Goal: Information Seeking & Learning: Learn about a topic

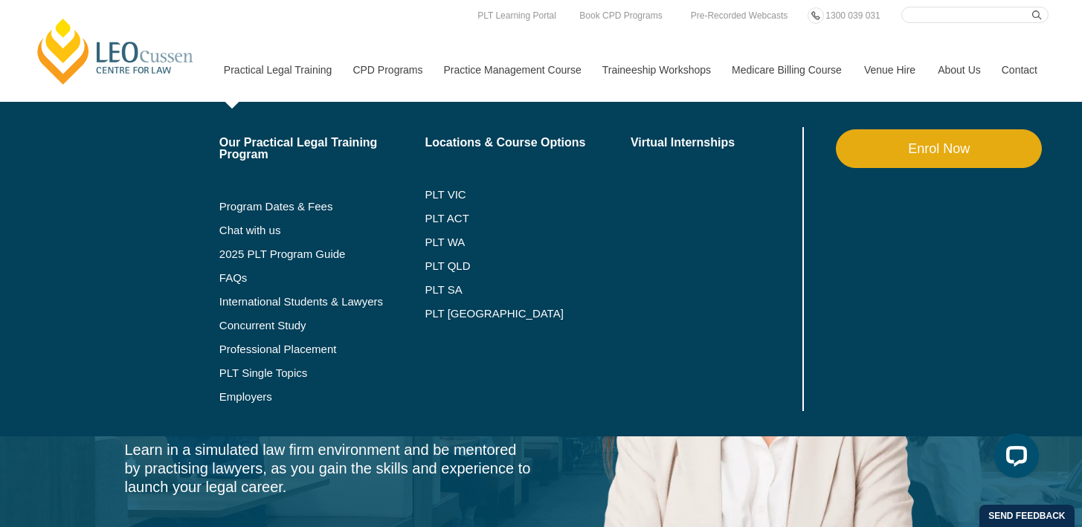
click at [428, 201] on li "PLT VIC" at bounding box center [528, 195] width 206 height 24
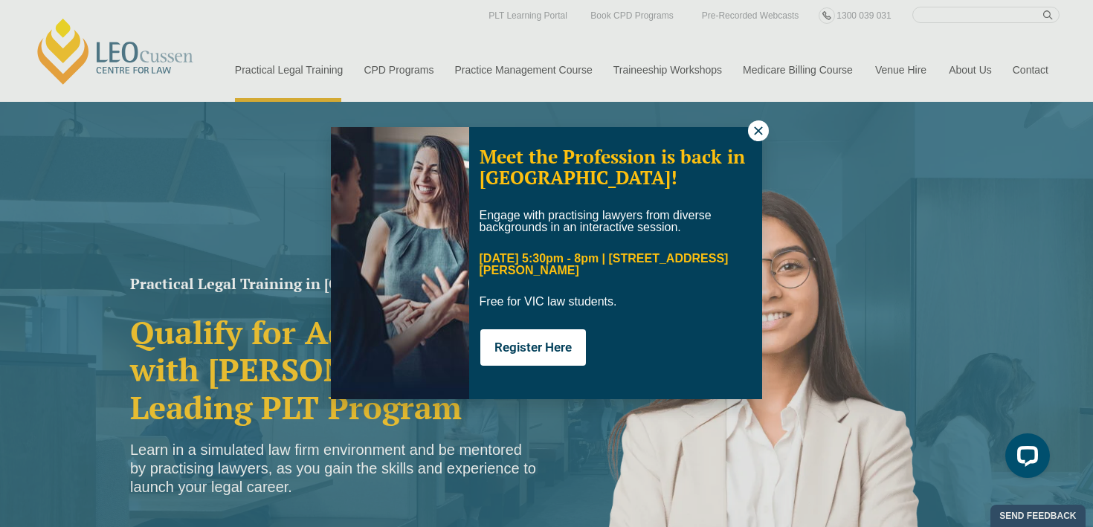
click at [746, 134] on div "Meet the Profession is back in Melbourne! Engage with practising lawyers from d…" at bounding box center [546, 263] width 431 height 272
click at [761, 131] on icon at bounding box center [758, 130] width 13 height 13
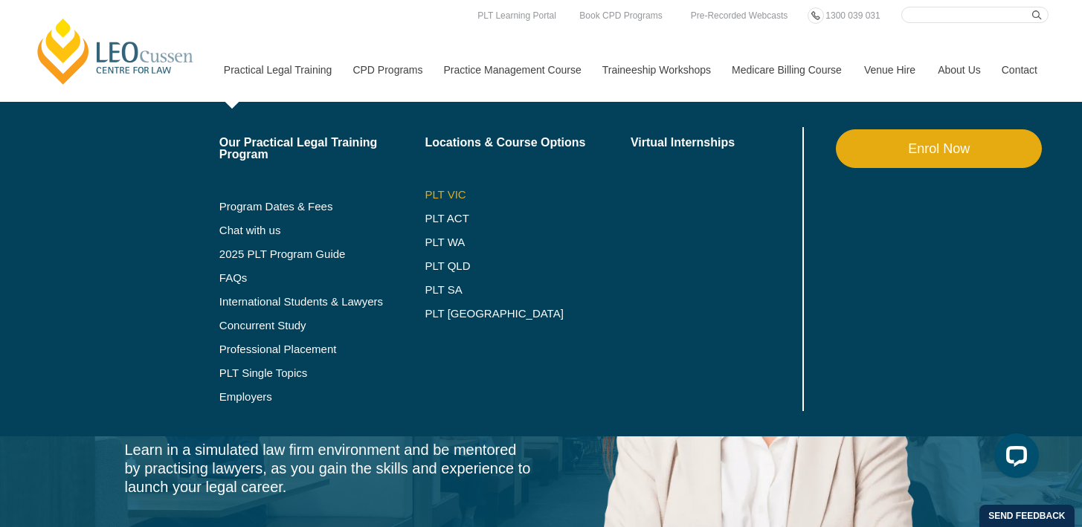
click at [432, 193] on link "PLT VIC" at bounding box center [528, 195] width 206 height 12
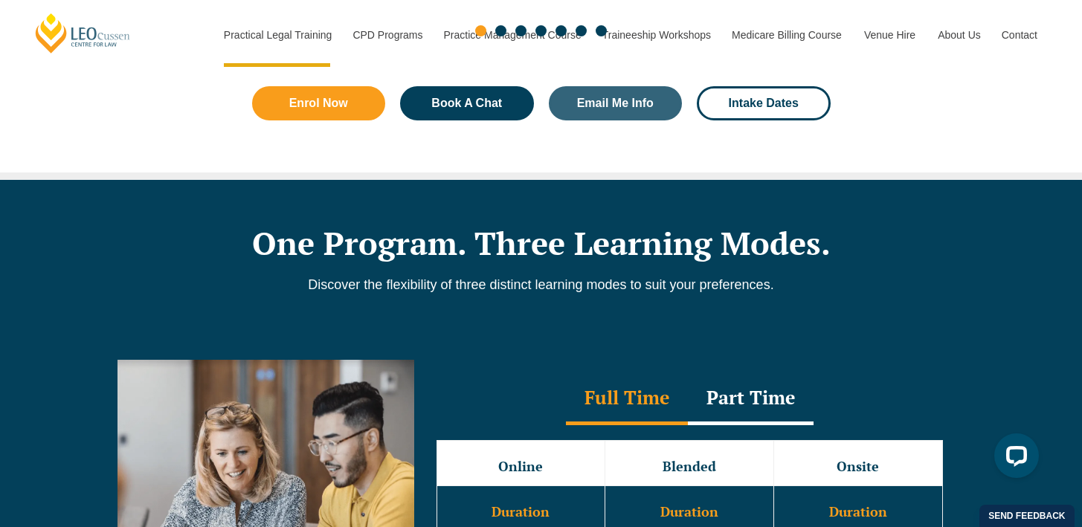
scroll to position [1152, 0]
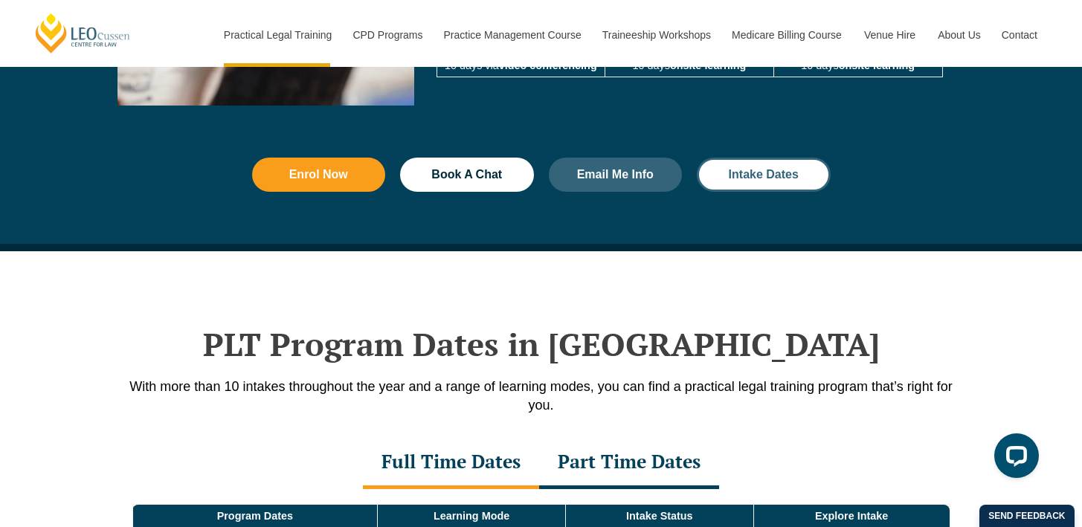
click at [752, 181] on span "Intake Dates" at bounding box center [764, 175] width 70 height 12
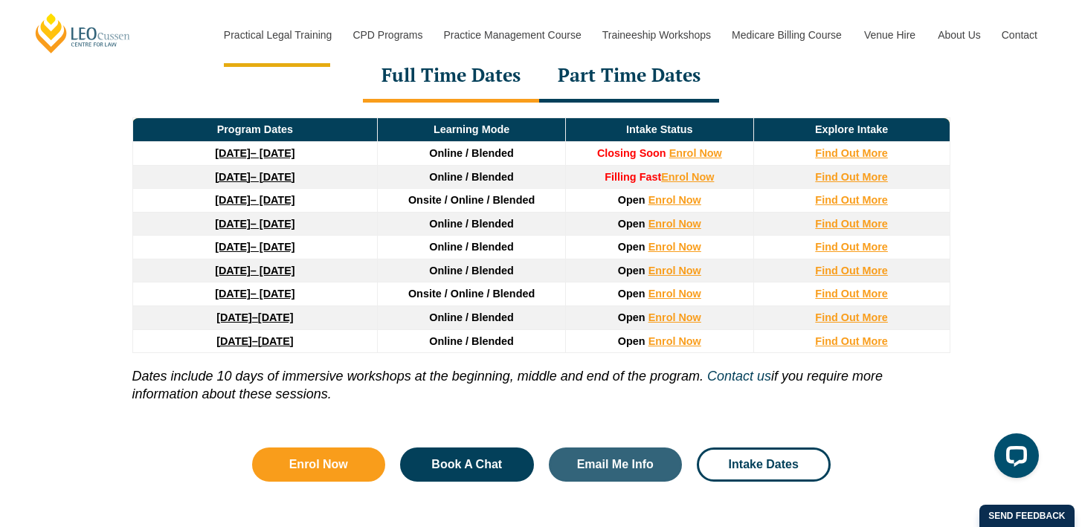
scroll to position [2068, 0]
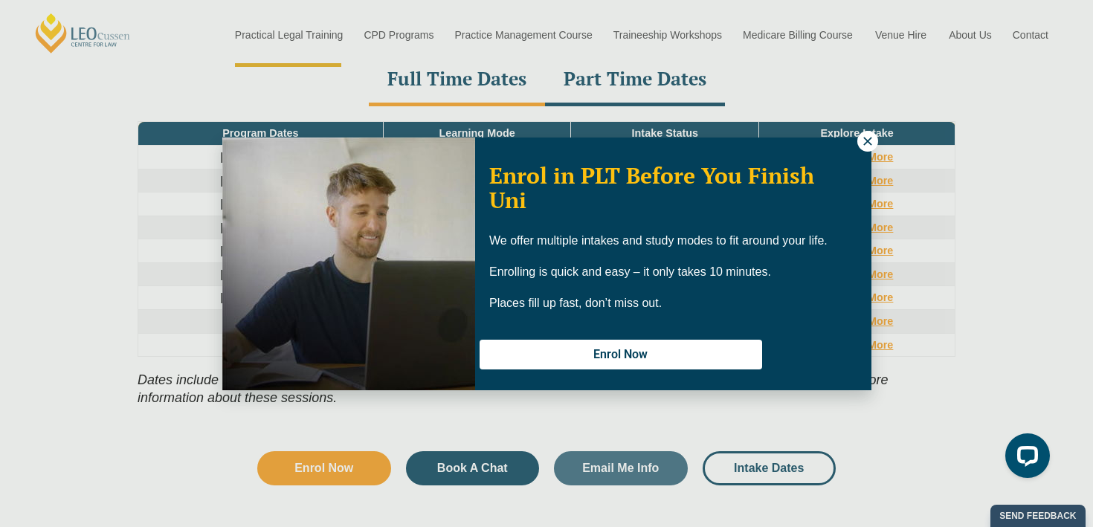
click at [871, 146] on icon at bounding box center [867, 141] width 13 height 13
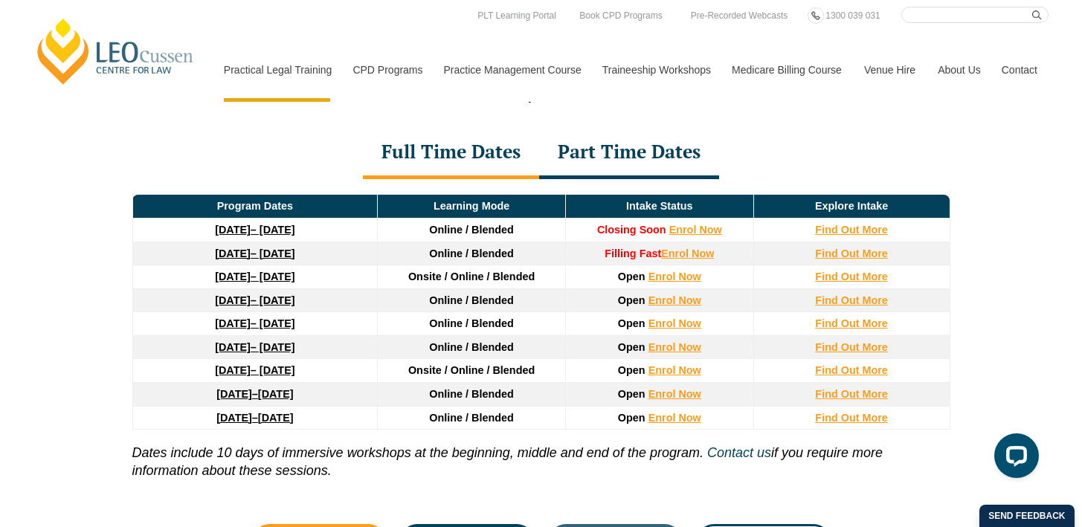
scroll to position [1993, 0]
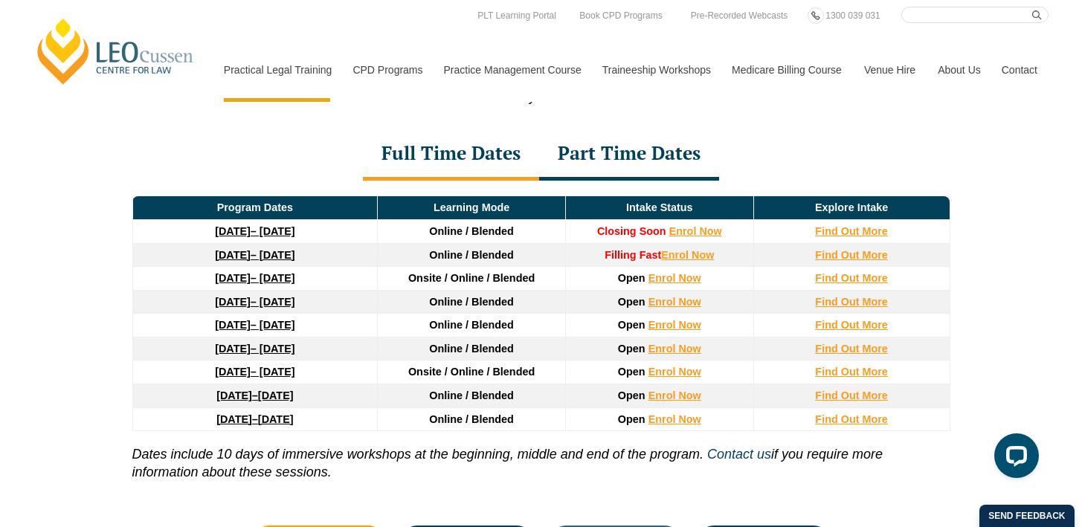
click at [625, 153] on div "Part Time Dates" at bounding box center [629, 155] width 180 height 52
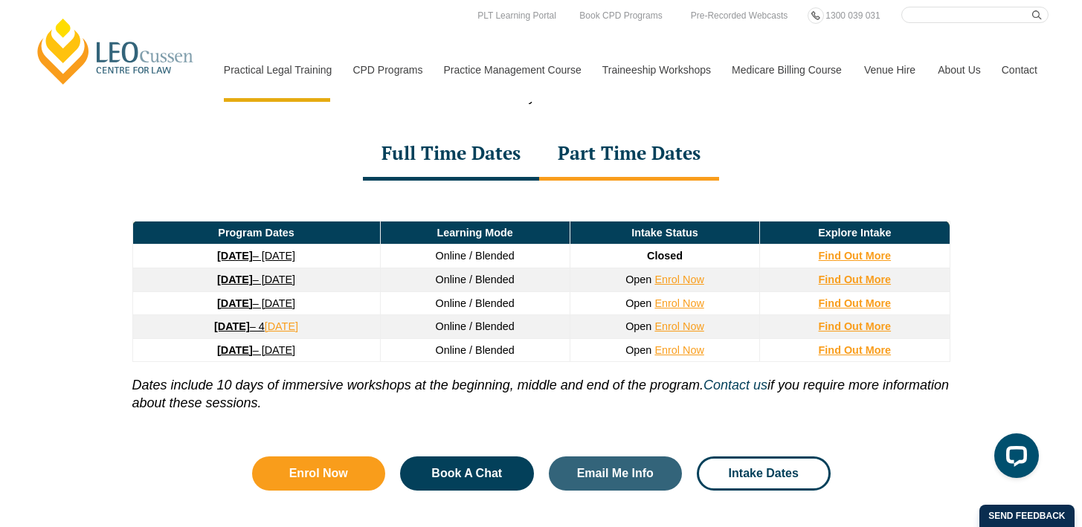
click at [494, 155] on div "Full Time Dates" at bounding box center [451, 155] width 176 height 52
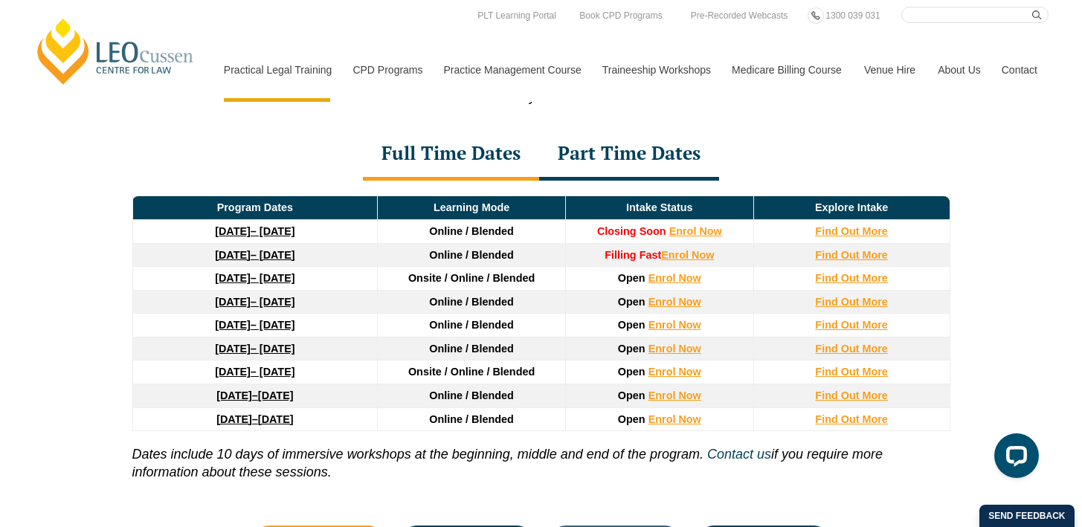
click at [607, 152] on div "Part Time Dates" at bounding box center [629, 155] width 180 height 52
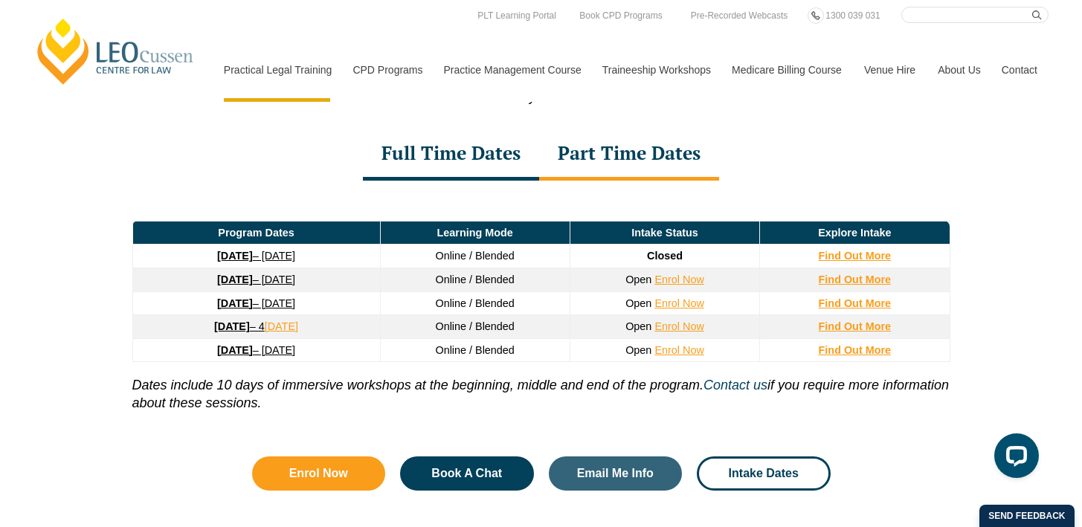
click at [488, 167] on div "Full Time Dates" at bounding box center [451, 155] width 176 height 52
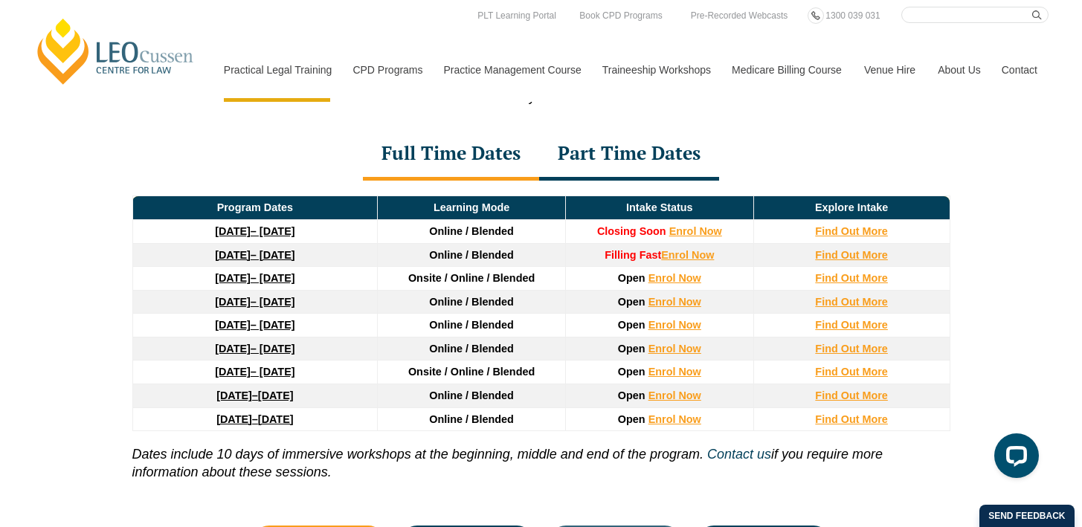
click at [651, 158] on div "Part Time Dates" at bounding box center [629, 155] width 180 height 52
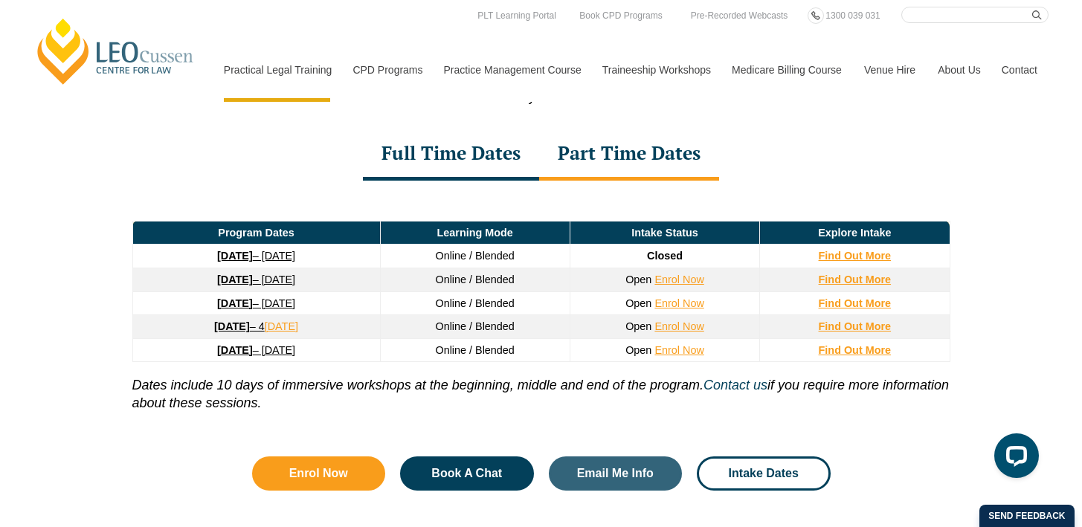
click at [419, 161] on div "Full Time Dates" at bounding box center [451, 155] width 176 height 52
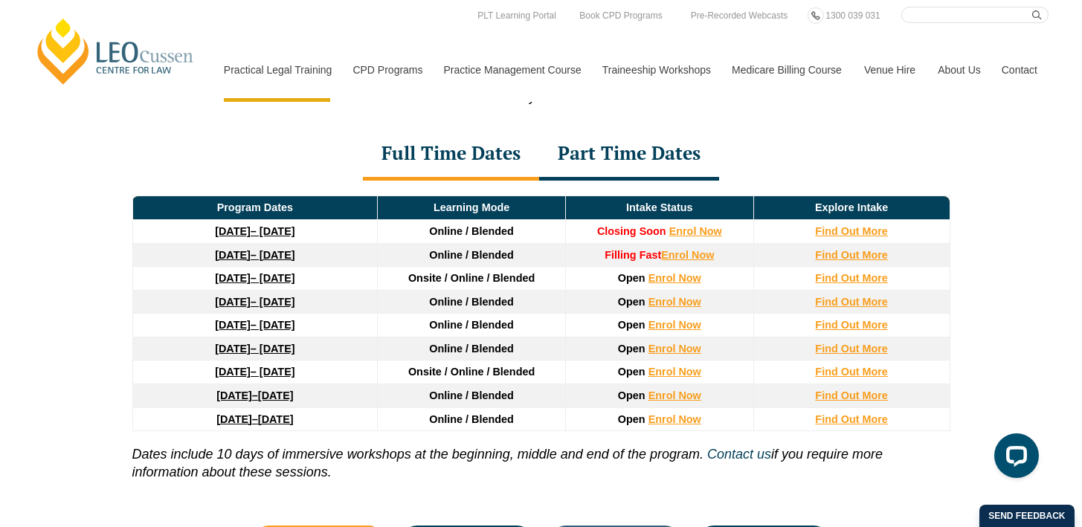
click at [258, 355] on link "[DATE] – [DATE]" at bounding box center [255, 349] width 80 height 12
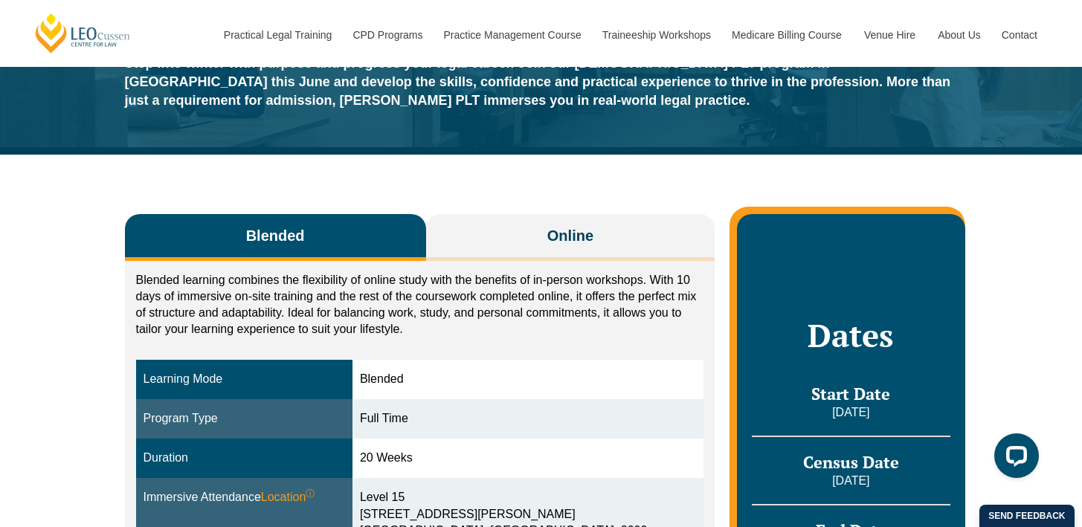
scroll to position [397, 0]
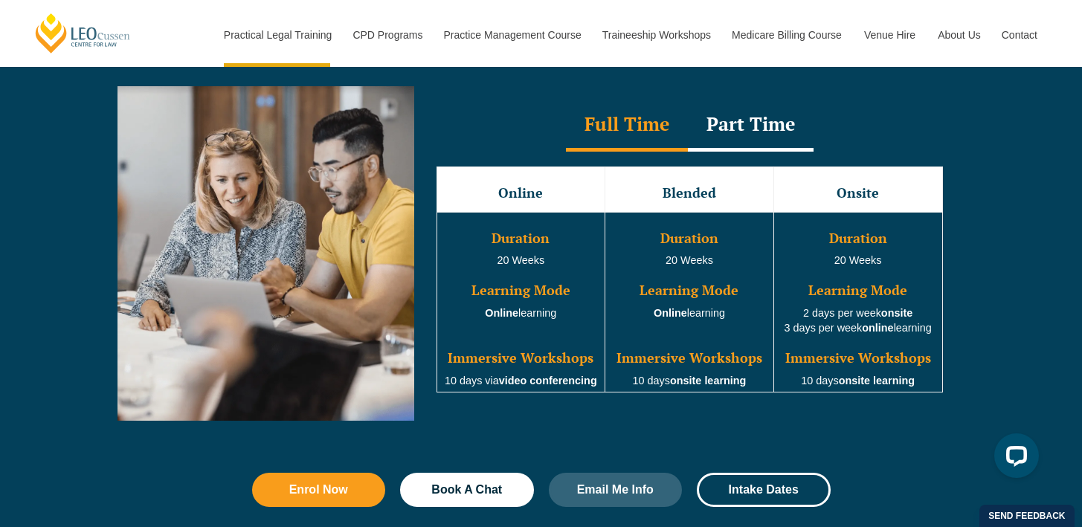
scroll to position [1372, 0]
